Goal: Task Accomplishment & Management: Manage account settings

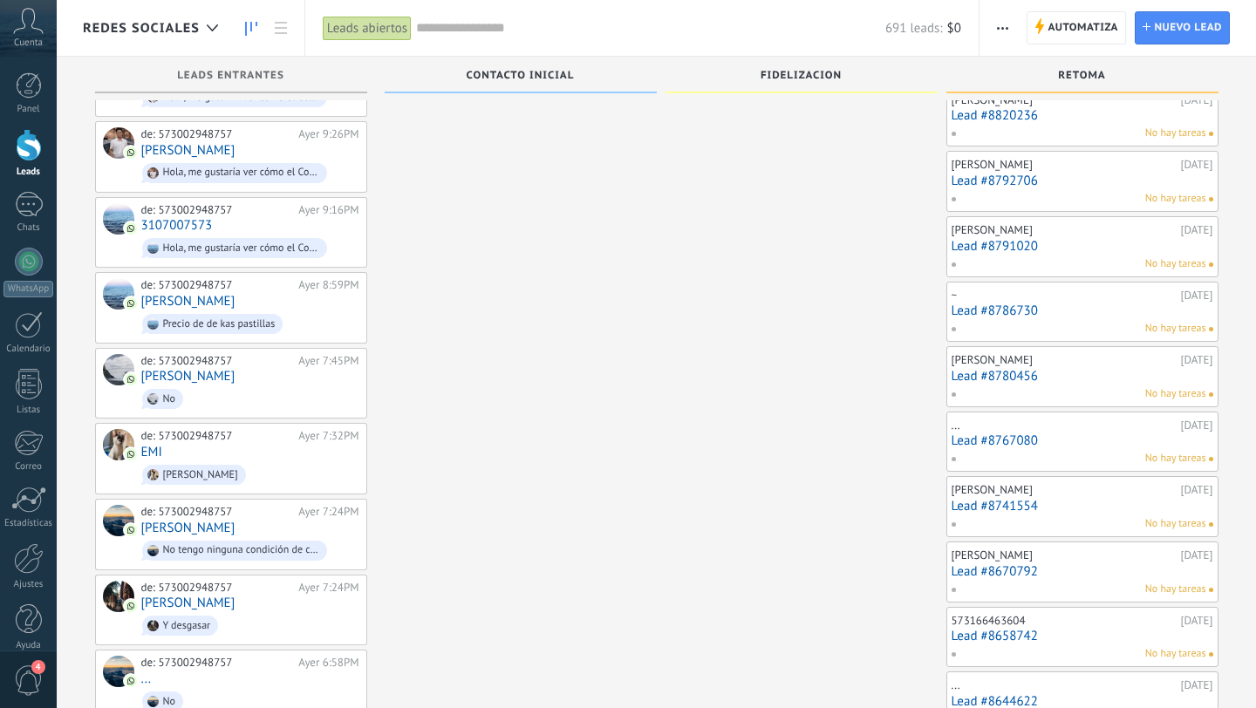
scroll to position [2388, 0]
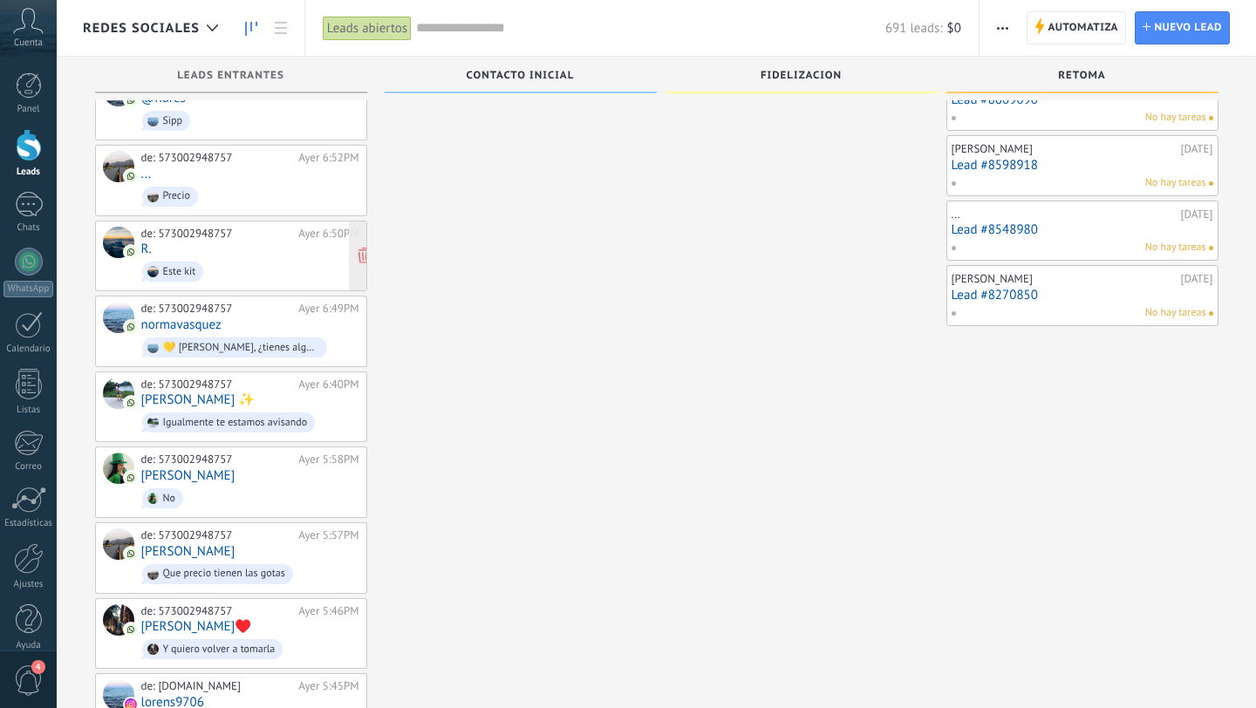
click at [283, 227] on div "de: 573002948757 Ayer 6:50PM R. Este kit" at bounding box center [250, 256] width 218 height 59
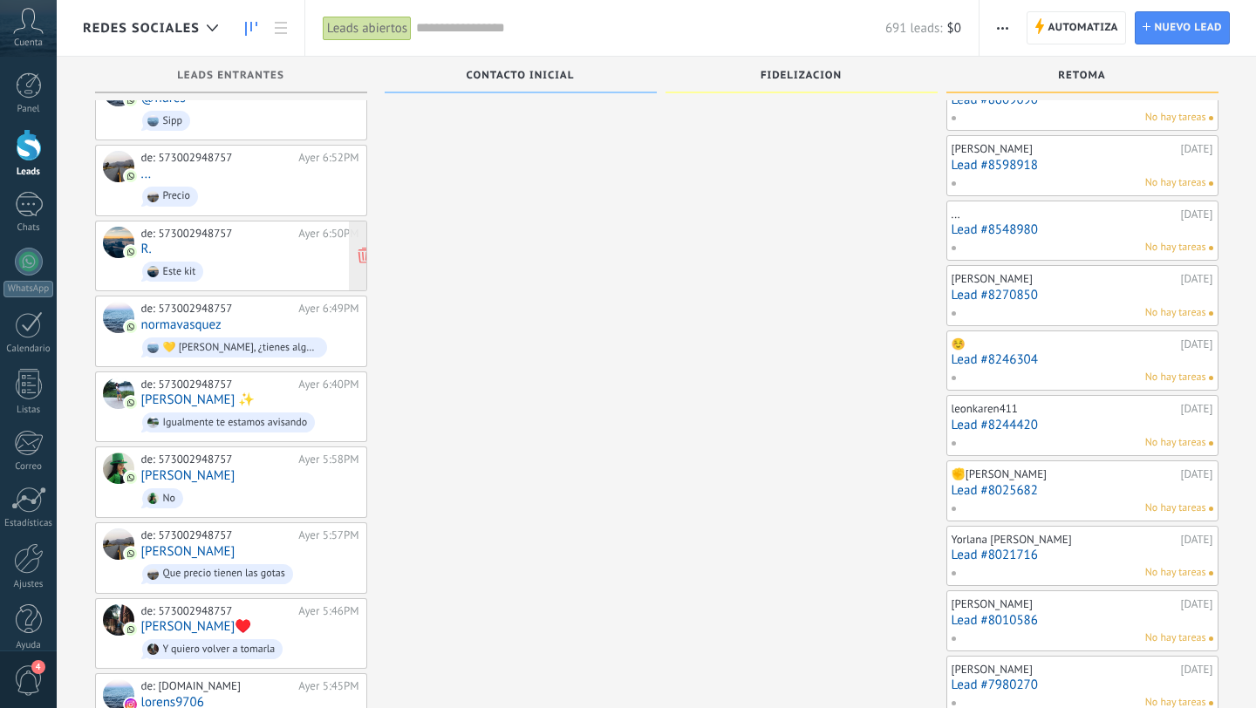
click at [269, 258] on span "Este kit" at bounding box center [250, 271] width 218 height 27
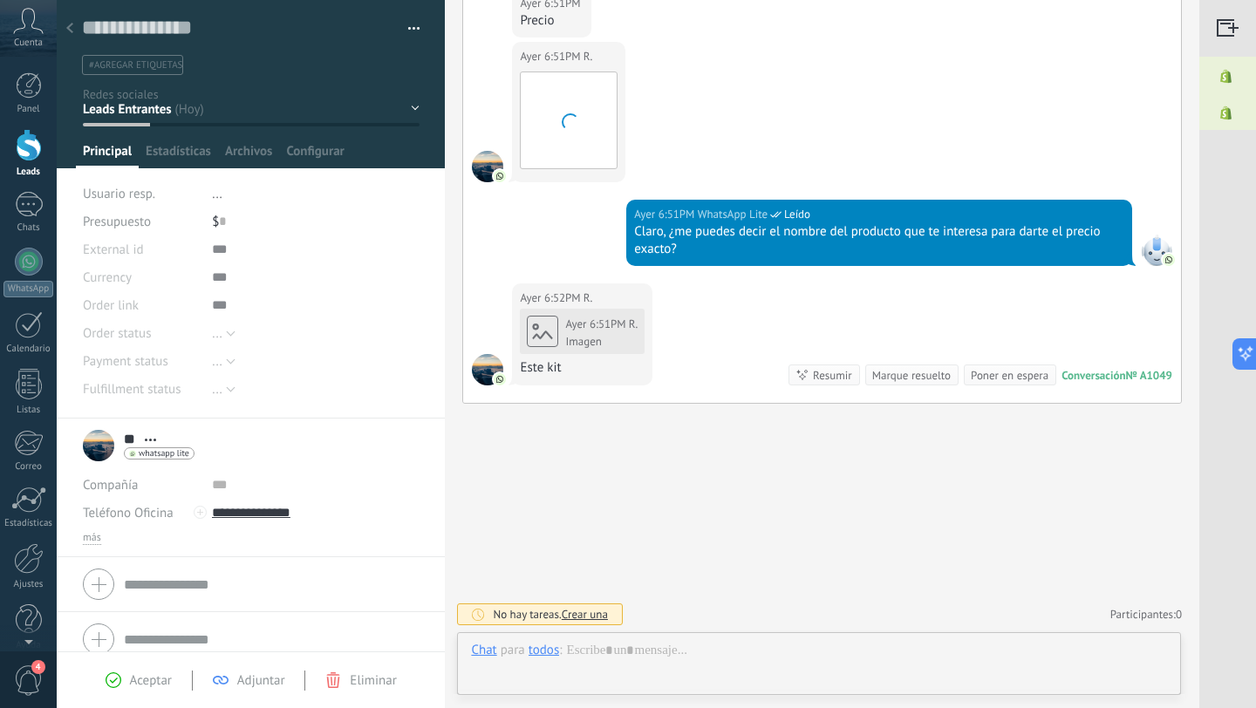
scroll to position [26, 0]
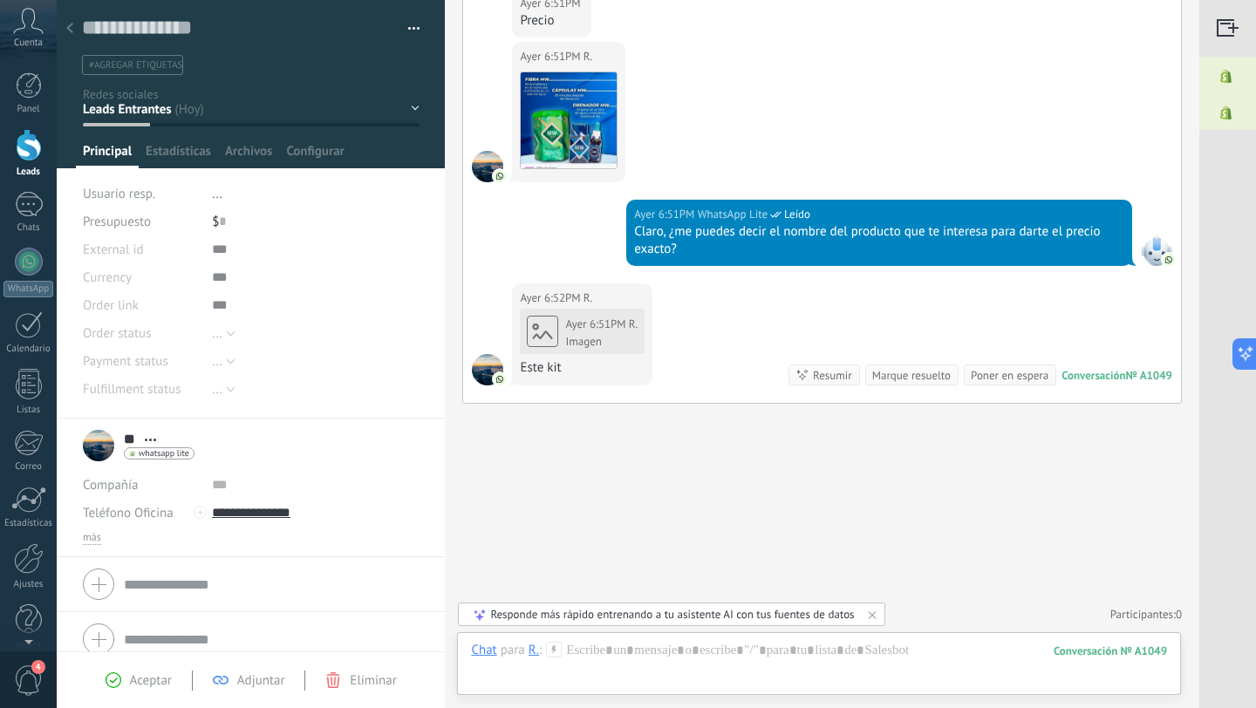
click at [71, 32] on use at bounding box center [69, 28] width 7 height 10
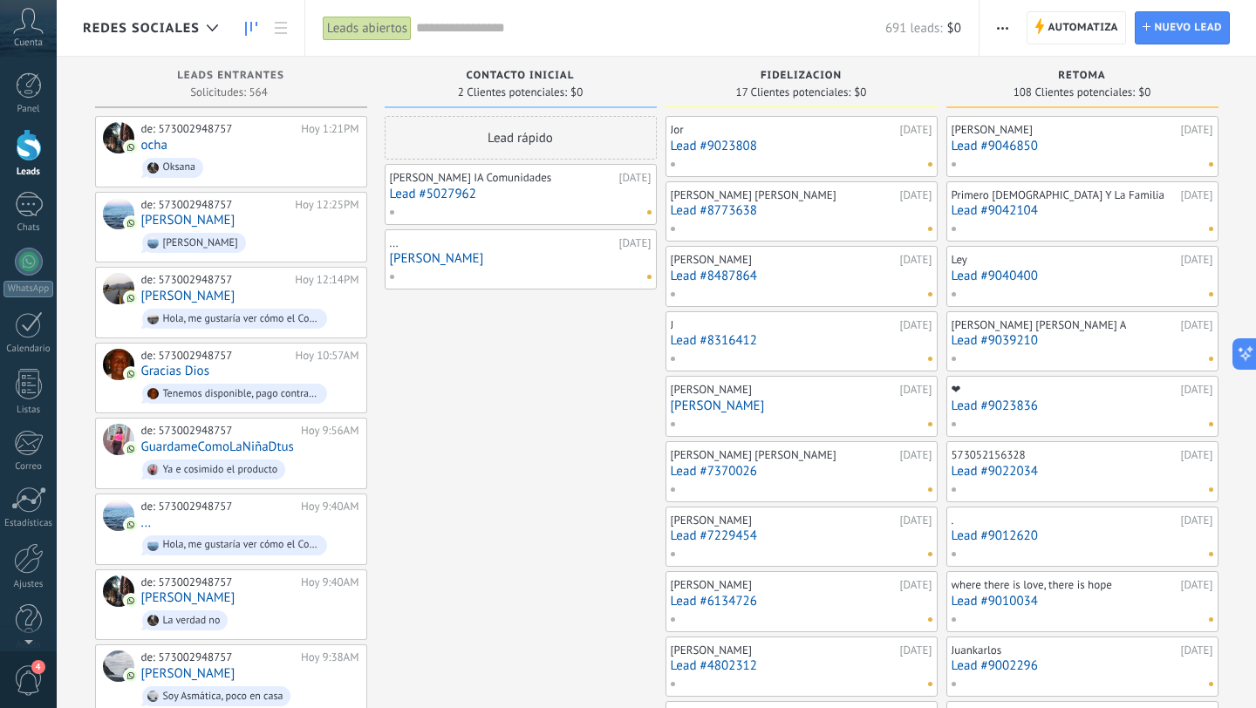
scroll to position [2388, 0]
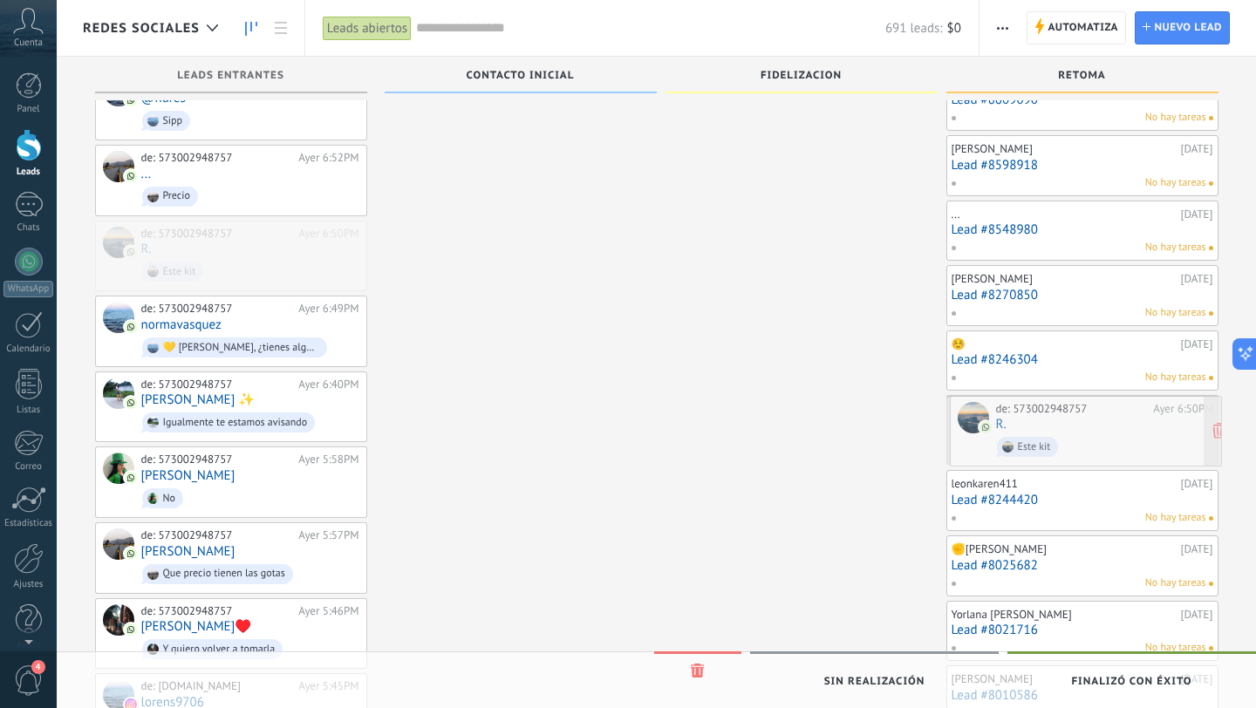
drag, startPoint x: 246, startPoint y: 256, endPoint x: 1101, endPoint y: 460, distance: 878.6
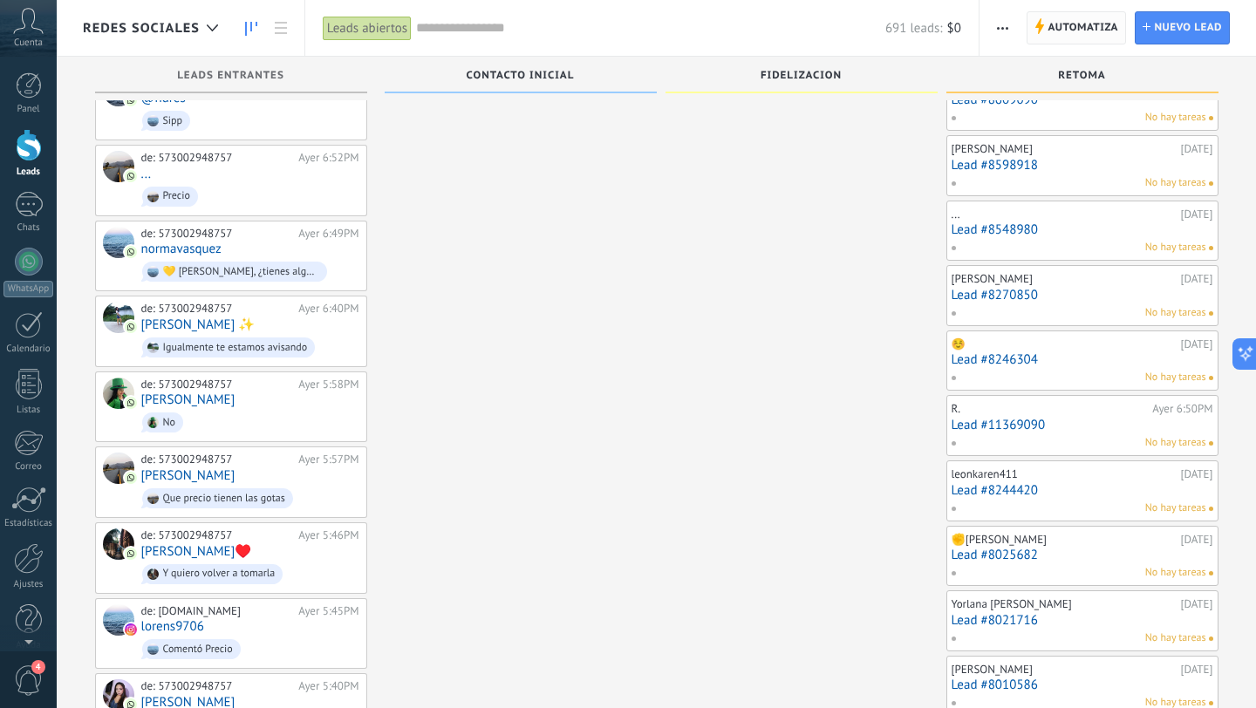
click at [1049, 25] on span "Automatiza" at bounding box center [1082, 27] width 71 height 31
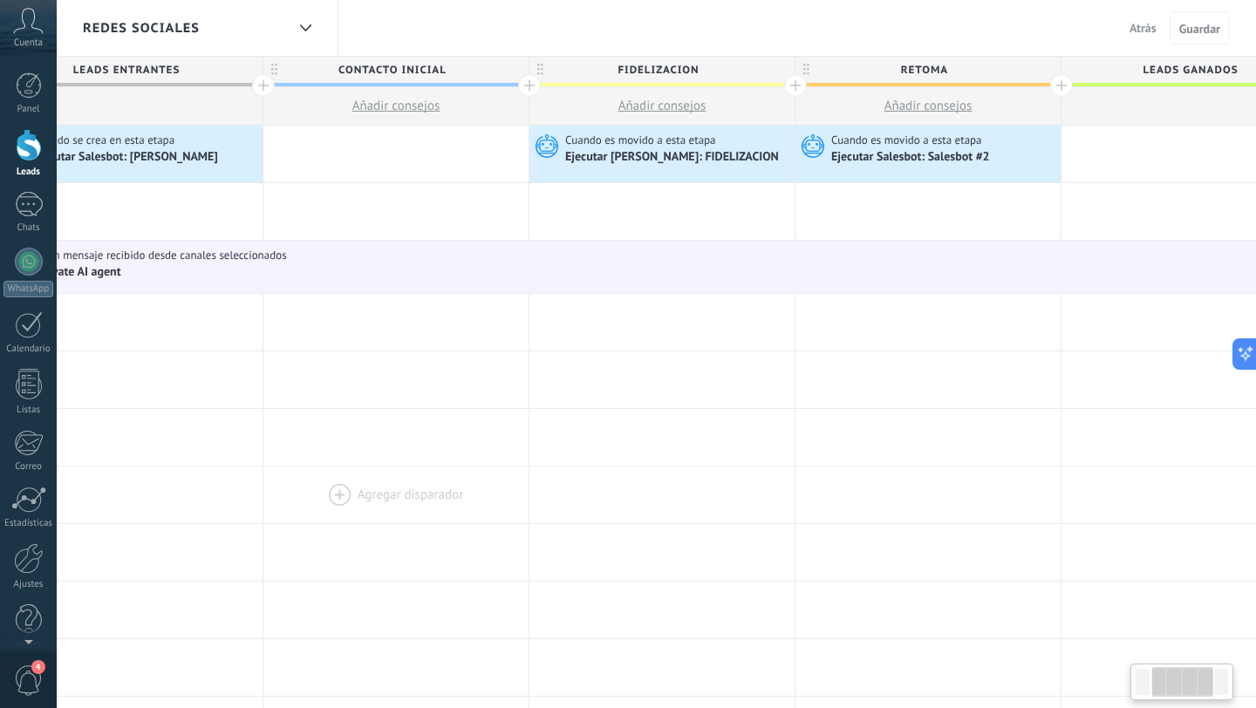
scroll to position [0, 350]
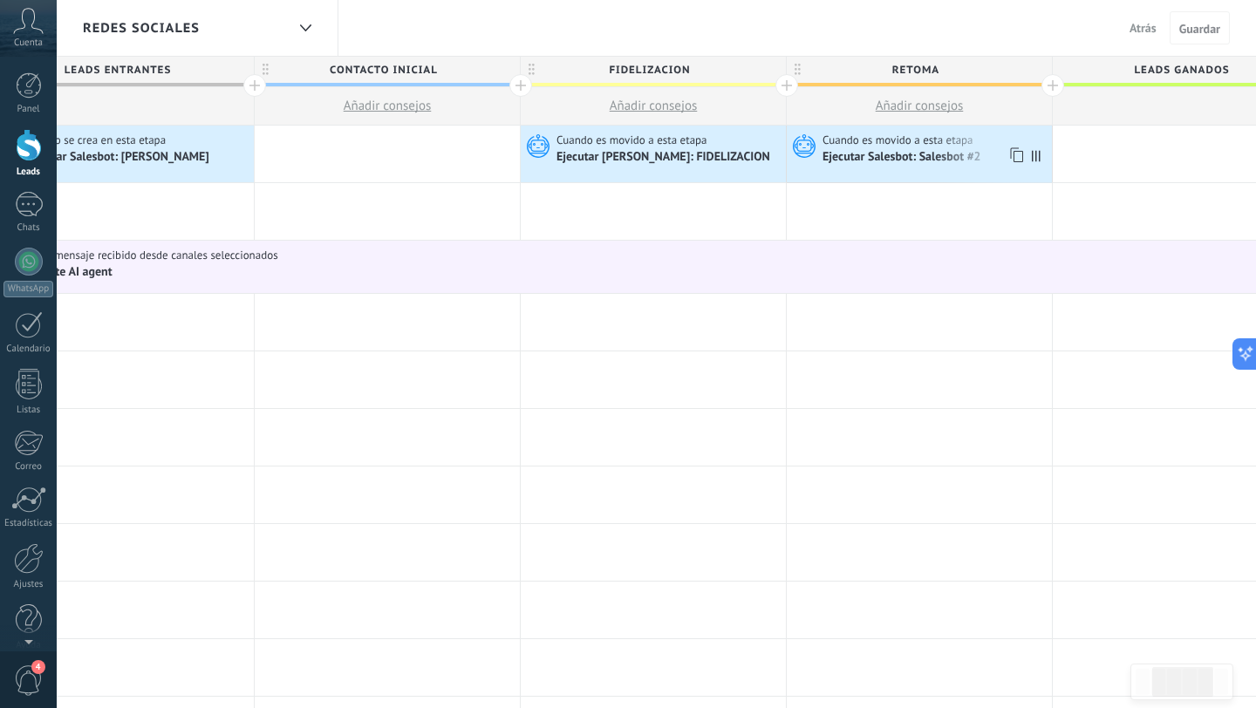
click at [924, 147] on span "Cuando es movido a esta etapa" at bounding box center [898, 141] width 153 height 16
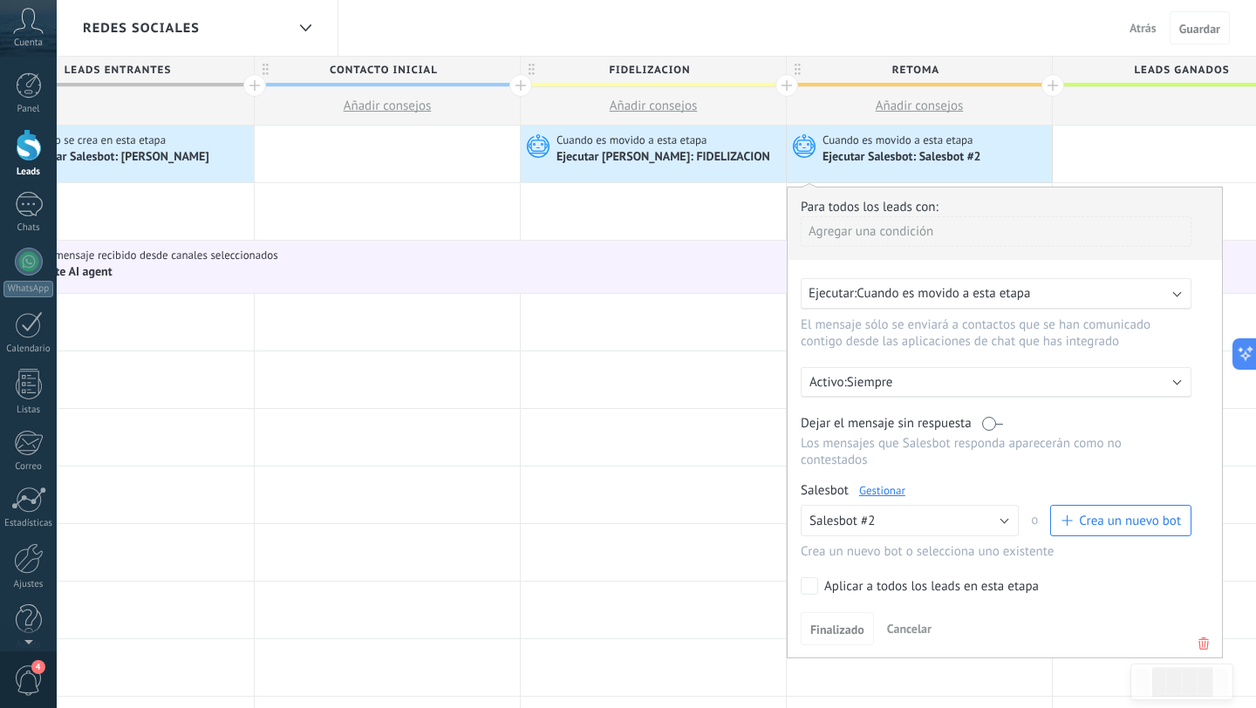
click at [883, 487] on link "Gestionar" at bounding box center [882, 490] width 46 height 15
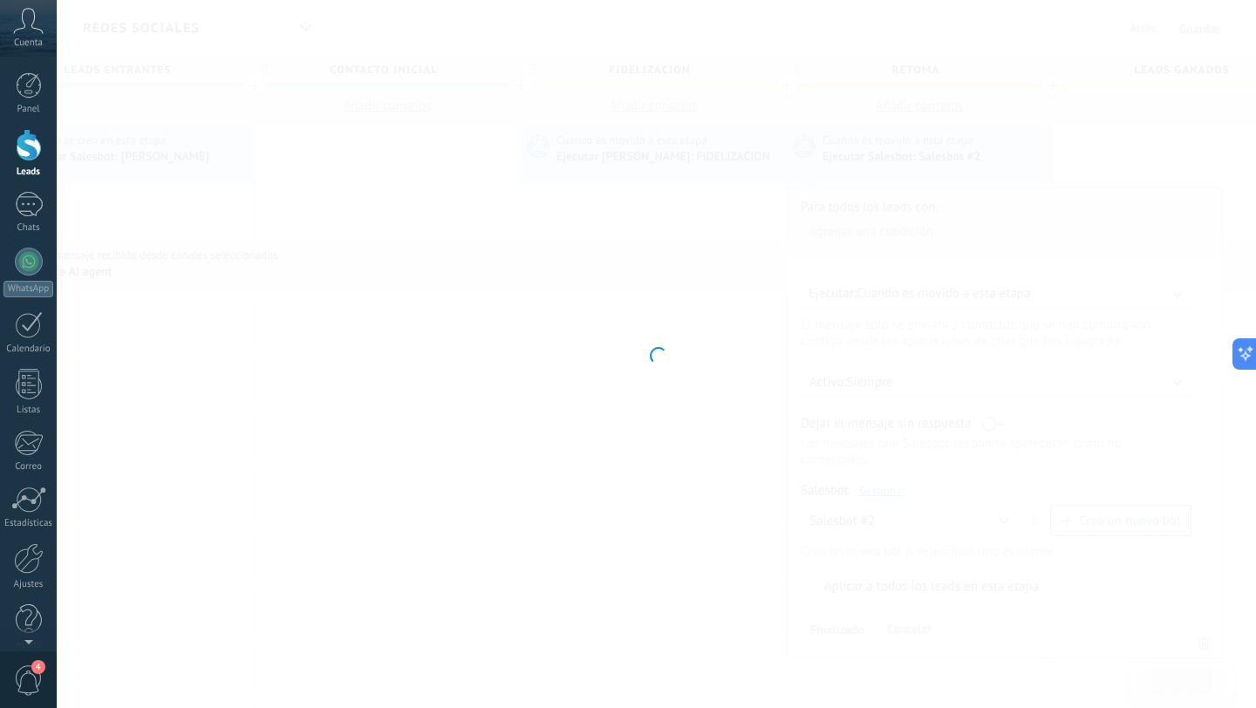
type input "**********"
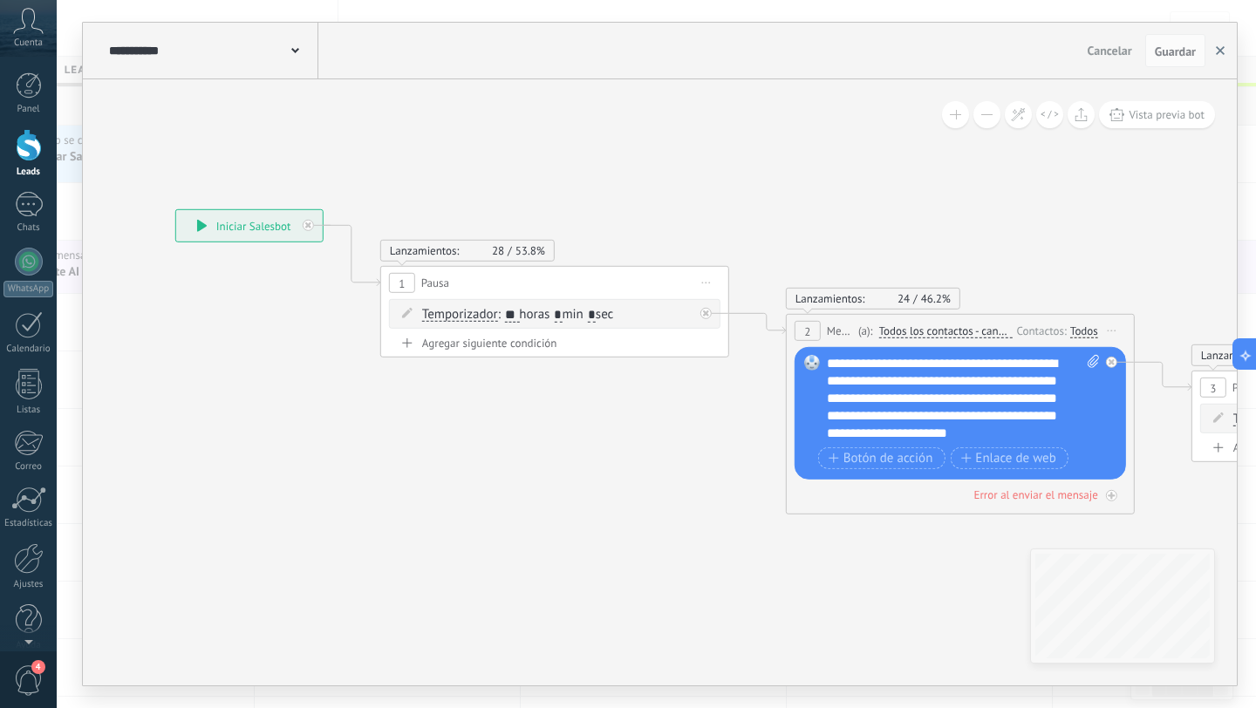
click at [1217, 46] on icon "button" at bounding box center [1220, 50] width 9 height 9
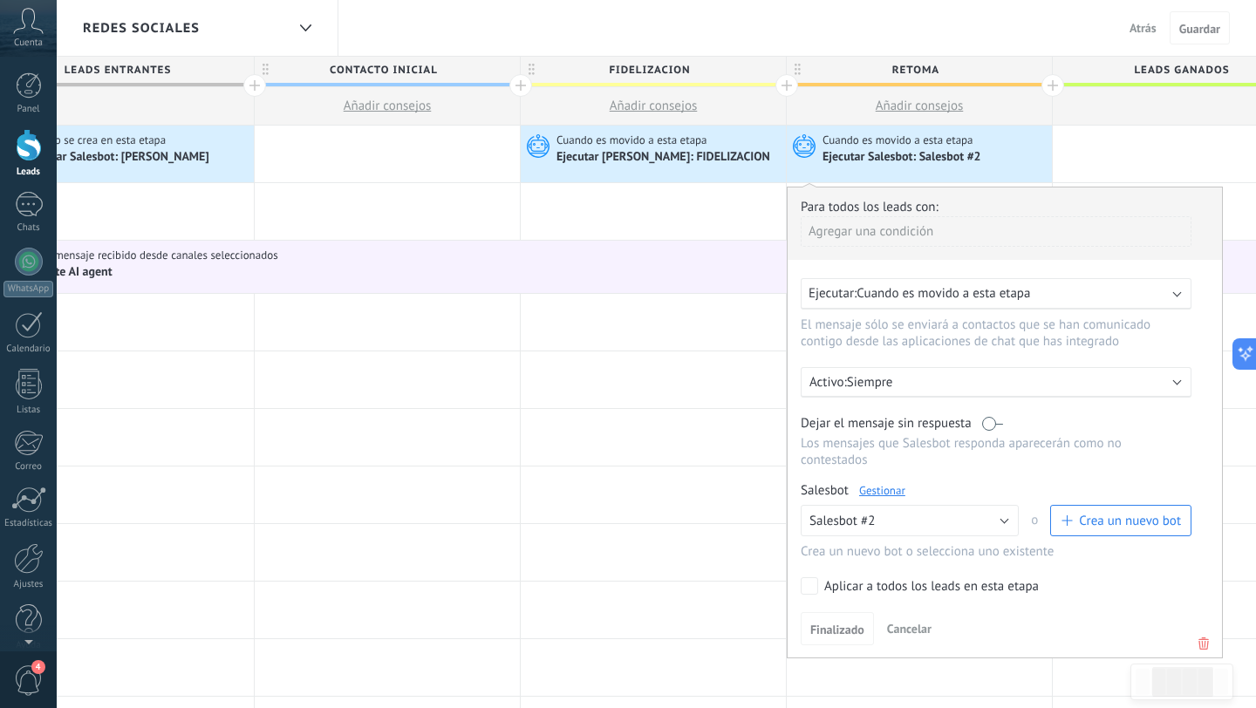
click at [1135, 32] on span "Atrás" at bounding box center [1142, 28] width 27 height 16
